Goal: Task Accomplishment & Management: Manage account settings

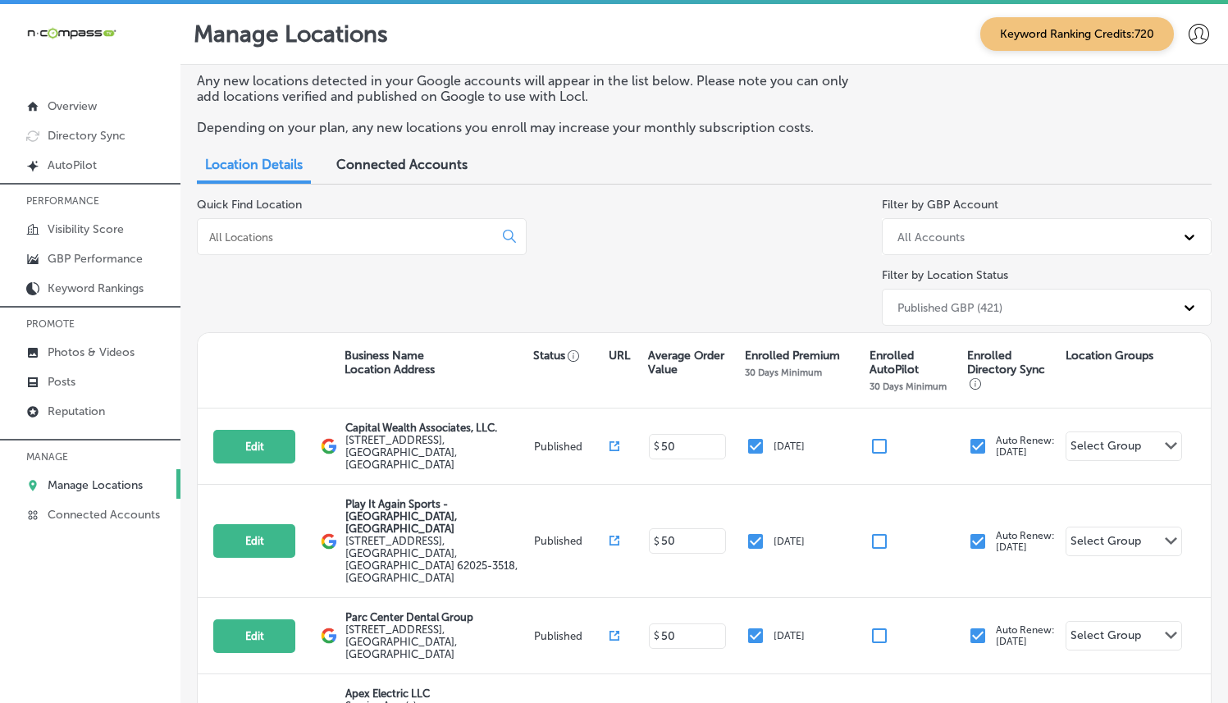
click at [422, 238] on input at bounding box center [348, 237] width 282 height 15
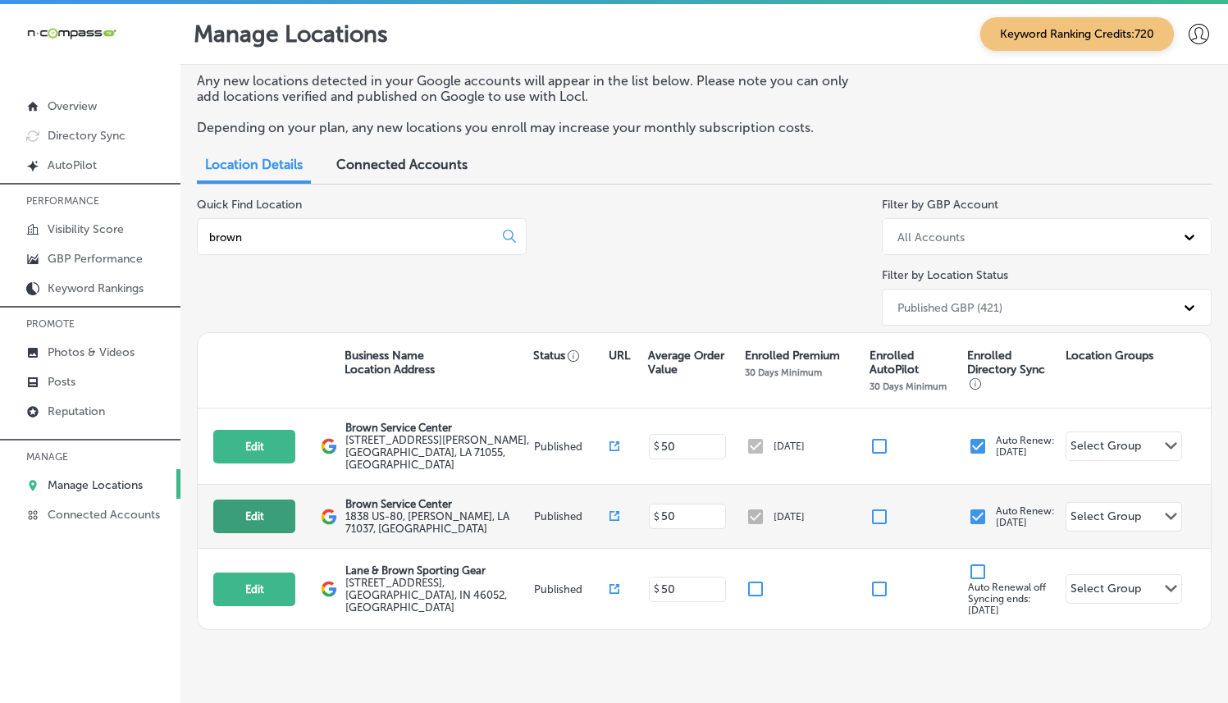
type input "brown"
click at [271, 499] on button "Edit" at bounding box center [254, 516] width 82 height 34
select select "US"
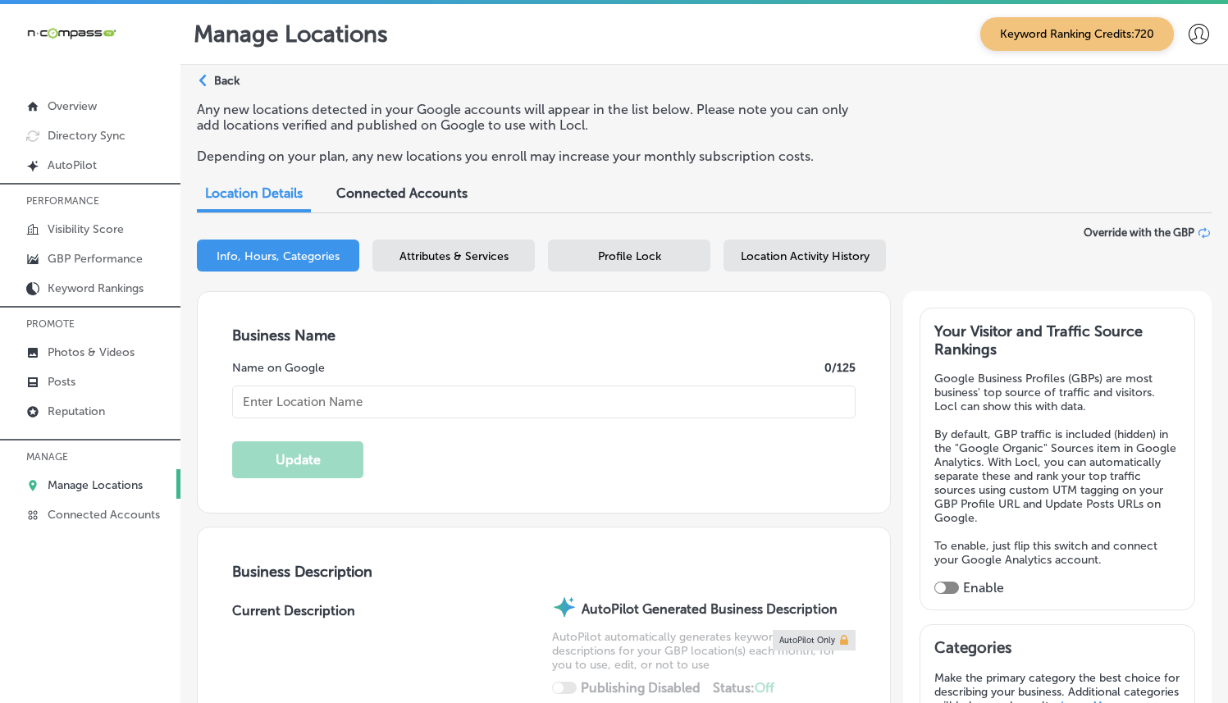
type input "[URL][DOMAIN_NAME]"
type input "[PHONE_NUMBER]"
type input "Brown Service Center"
type input "1838 US-80"
type input "[PERSON_NAME]"
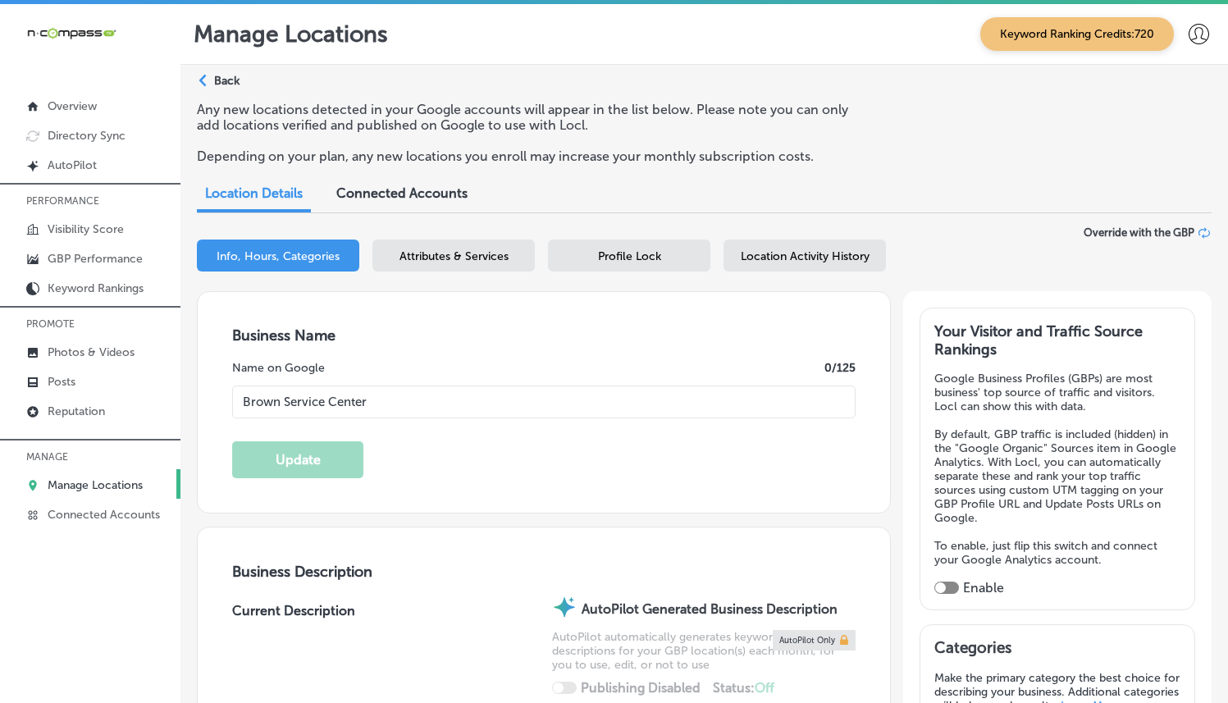
type input "71037"
type input "US"
